Goal: Information Seeking & Learning: Compare options

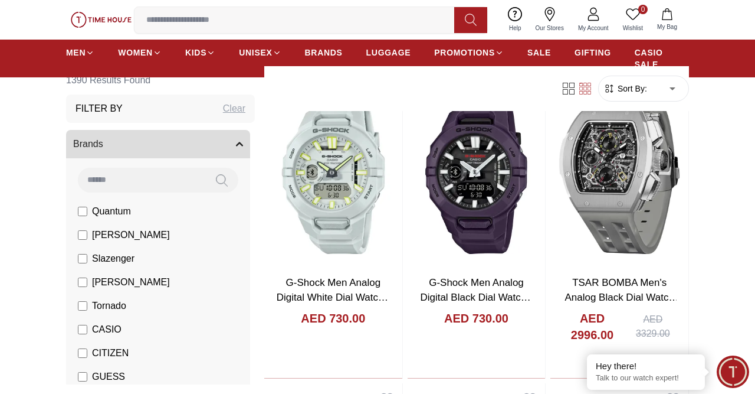
scroll to position [64, 0]
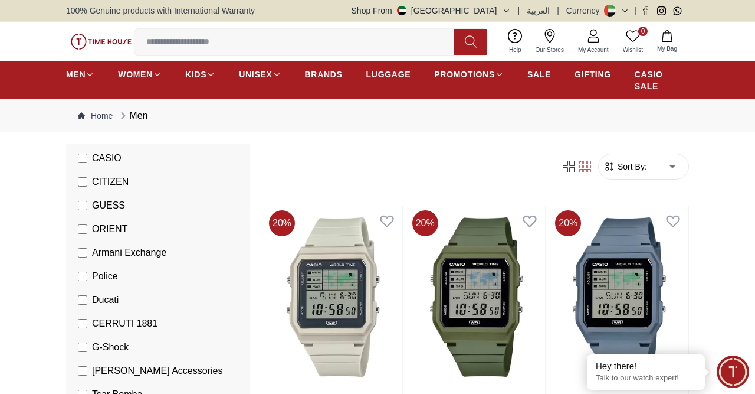
scroll to position [313, 0]
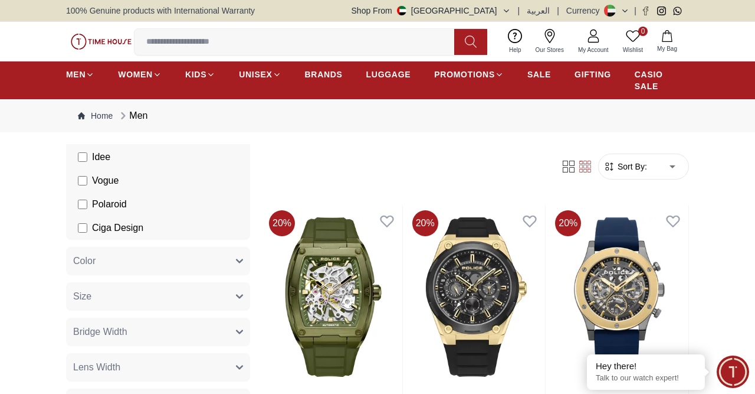
scroll to position [127, 0]
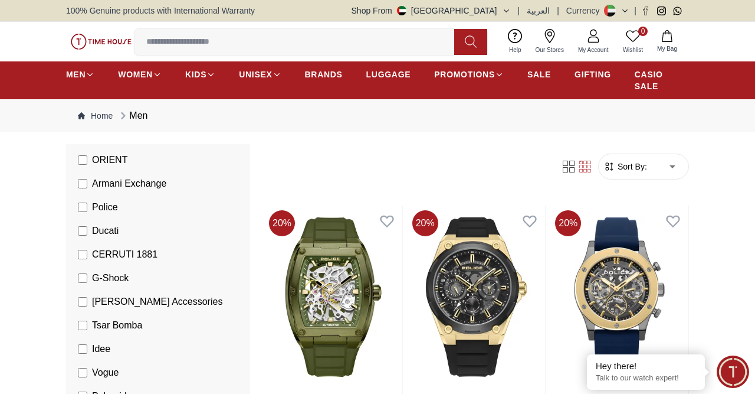
scroll to position [319, 0]
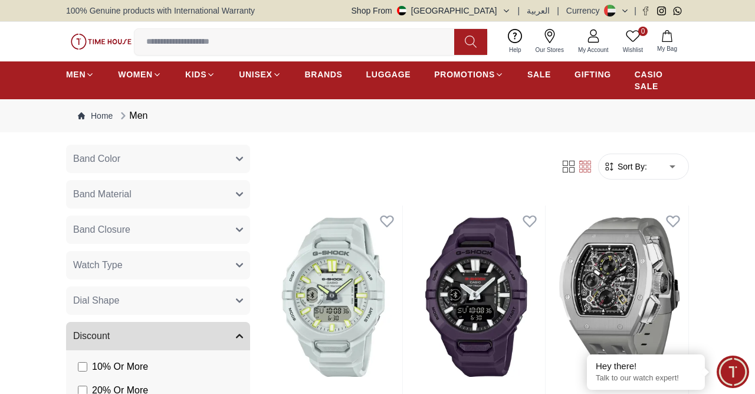
scroll to position [829, 0]
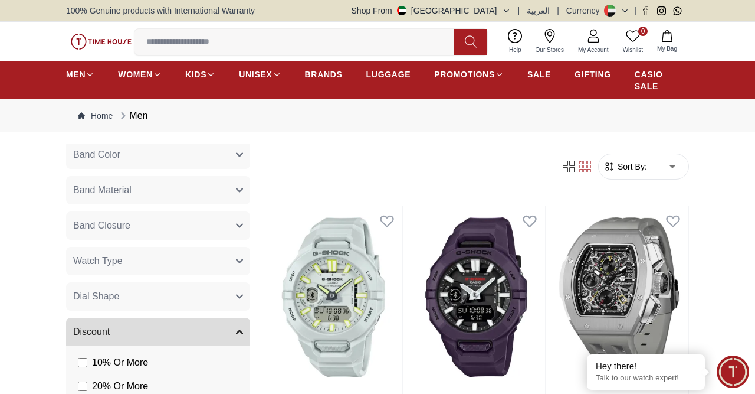
click at [187, 195] on button "Band Material" at bounding box center [158, 190] width 184 height 28
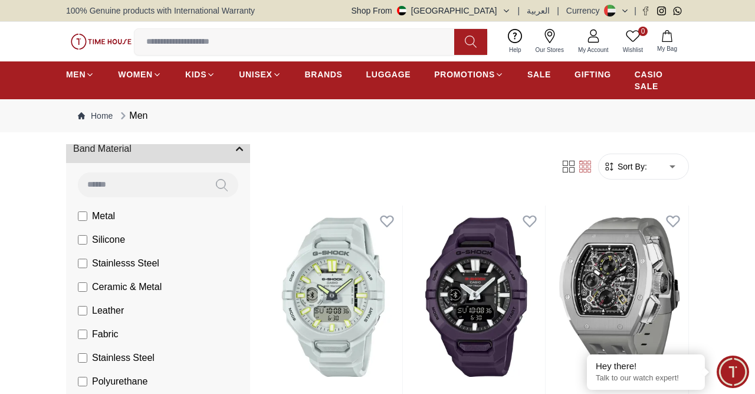
scroll to position [892, 0]
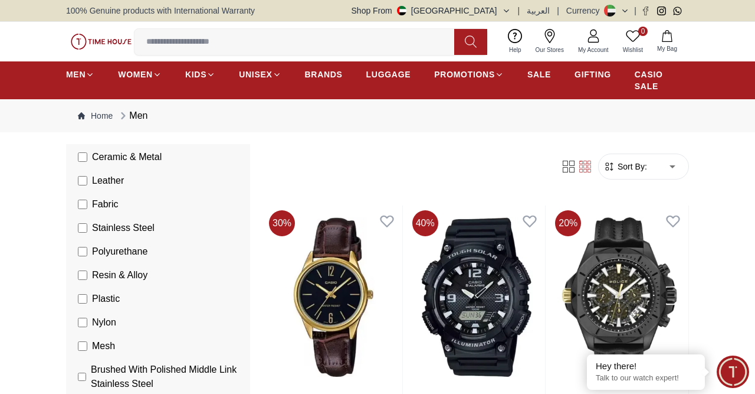
scroll to position [642, 0]
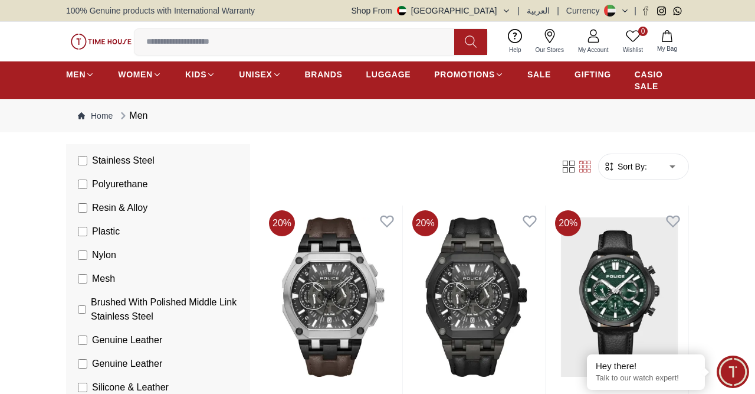
scroll to position [595, 0]
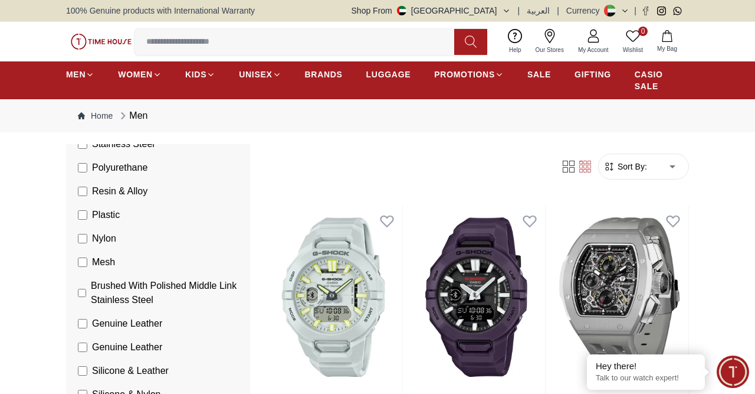
scroll to position [61, 0]
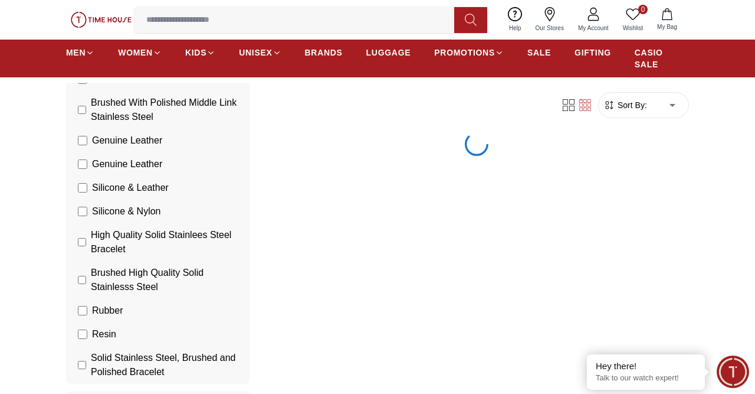
scroll to position [1211, 0]
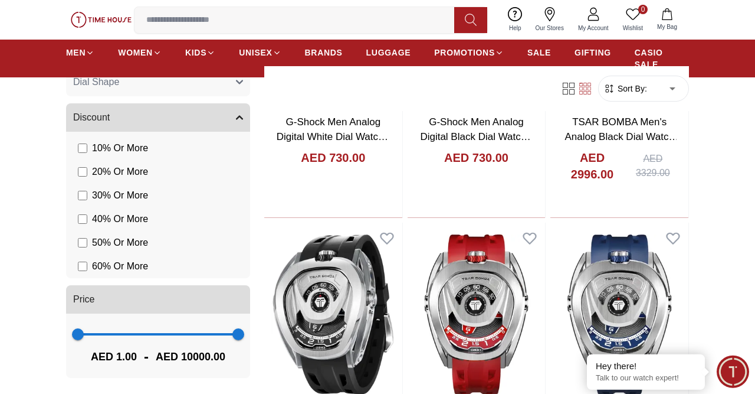
scroll to position [307, 0]
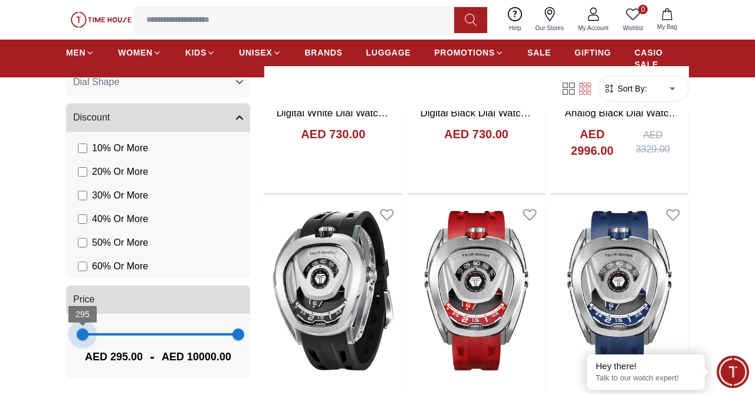
type input "***"
drag, startPoint x: 77, startPoint y: 332, endPoint x: 83, endPoint y: 332, distance: 5.9
click at [83, 332] on span "332" at bounding box center [83, 334] width 12 height 12
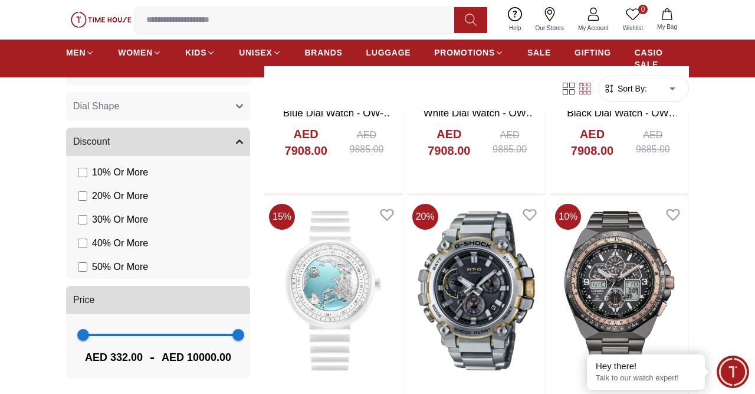
scroll to position [1488, 0]
type input "****"
drag, startPoint x: 237, startPoint y: 333, endPoint x: 106, endPoint y: 350, distance: 132.7
click at [106, 350] on div "332 1729 AED 332.00 - AED 1729.00" at bounding box center [158, 345] width 184 height 64
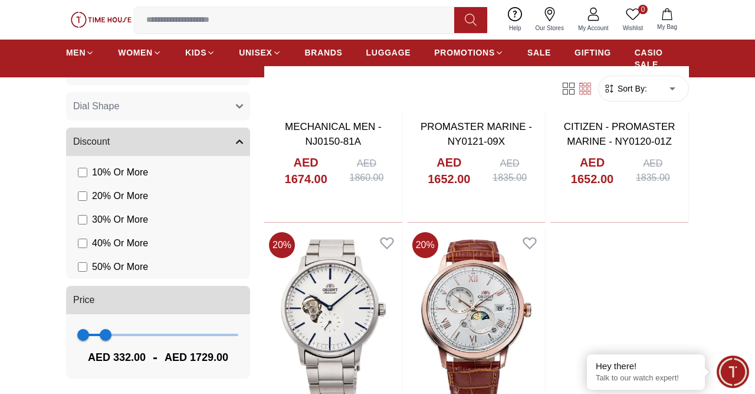
scroll to position [1964, 0]
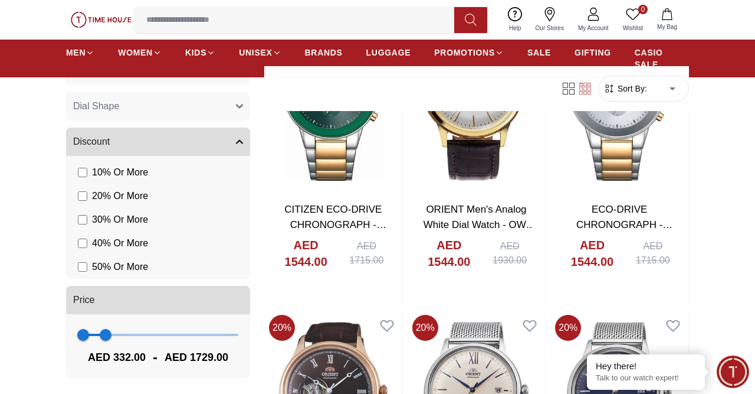
scroll to position [3683, 0]
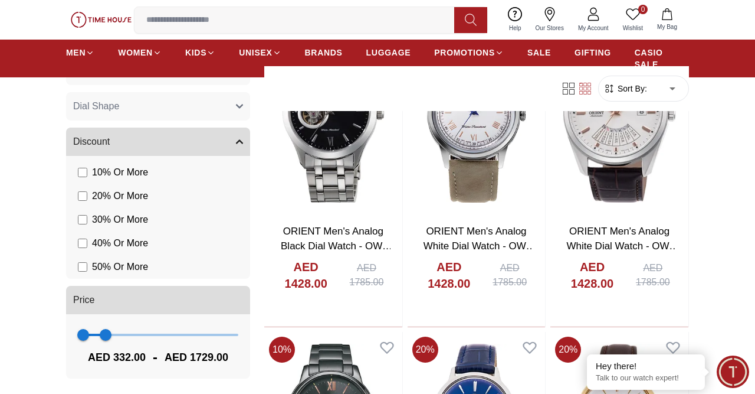
scroll to position [5709, 0]
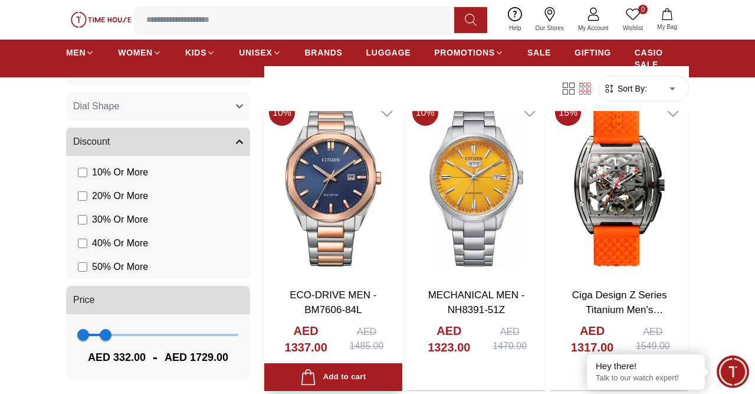
scroll to position [7734, 0]
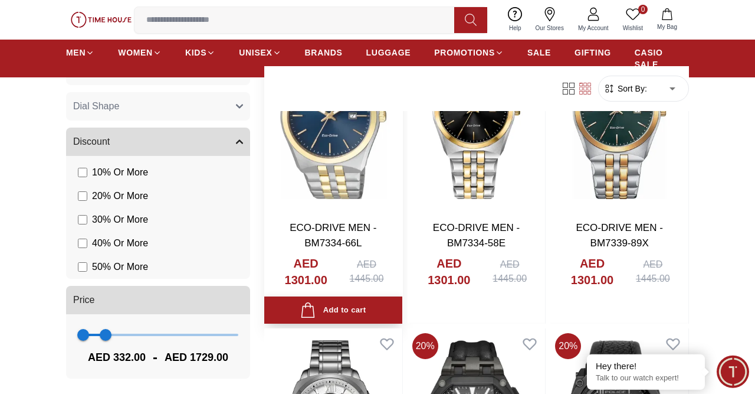
scroll to position [8655, 0]
